Goal: Task Accomplishment & Management: Use online tool/utility

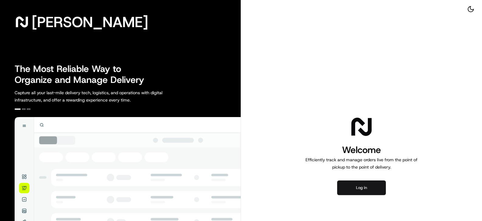
click at [358, 186] on button "Log in" at bounding box center [361, 187] width 49 height 15
